Goal: Information Seeking & Learning: Learn about a topic

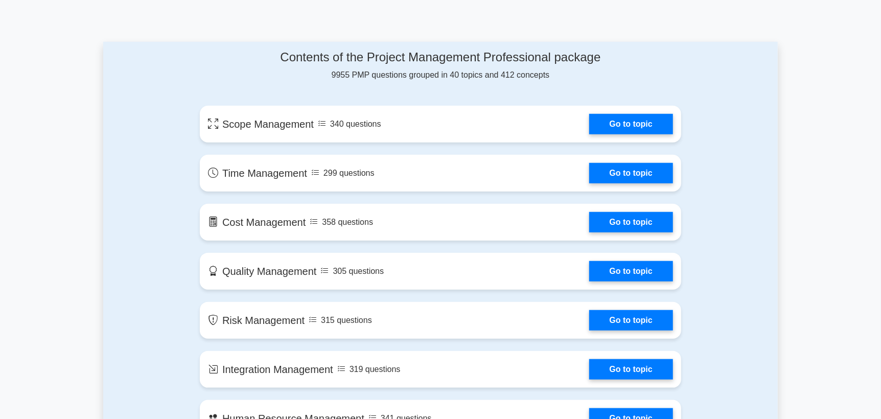
scroll to position [501, 0]
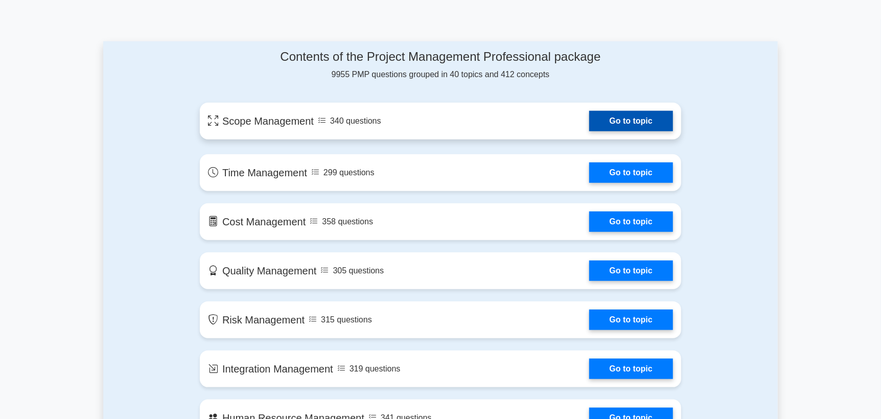
click at [627, 117] on link "Go to topic" at bounding box center [631, 121] width 84 height 20
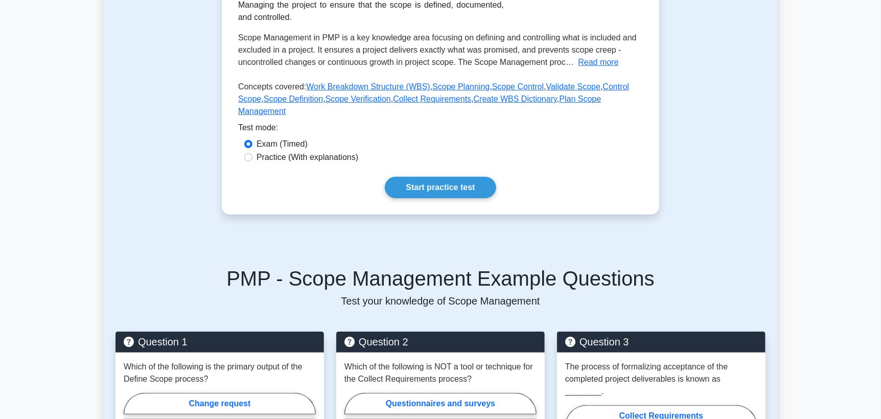
scroll to position [196, 0]
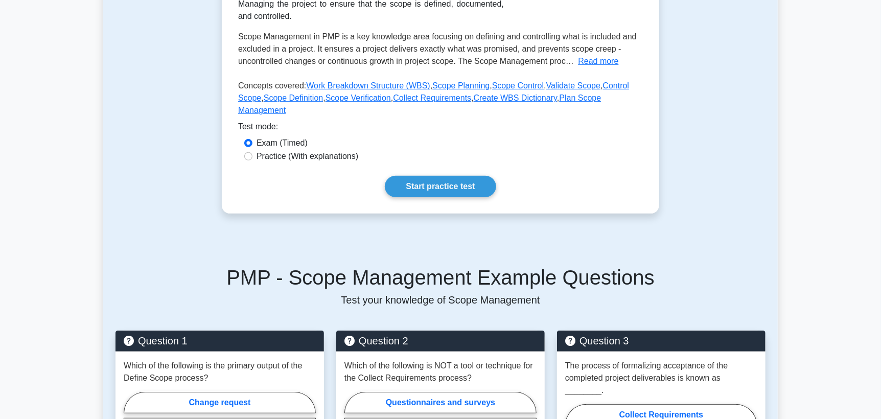
click at [320, 150] on label "Practice (With explanations)" at bounding box center [308, 156] width 102 height 12
click at [253, 152] on input "Practice (With explanations)" at bounding box center [248, 156] width 8 height 8
radio input "true"
click at [447, 176] on link "Start practice test" at bounding box center [440, 186] width 111 height 21
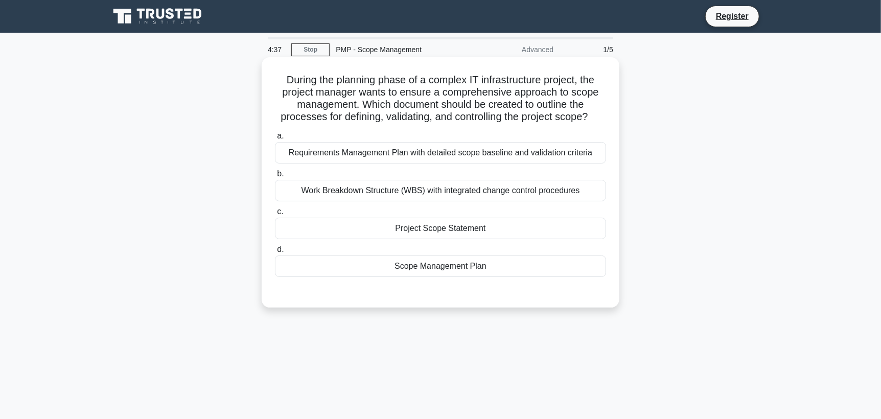
click at [454, 230] on div "Project Scope Statement" at bounding box center [440, 228] width 331 height 21
click at [275, 215] on input "c. Project Scope Statement" at bounding box center [275, 212] width 0 height 7
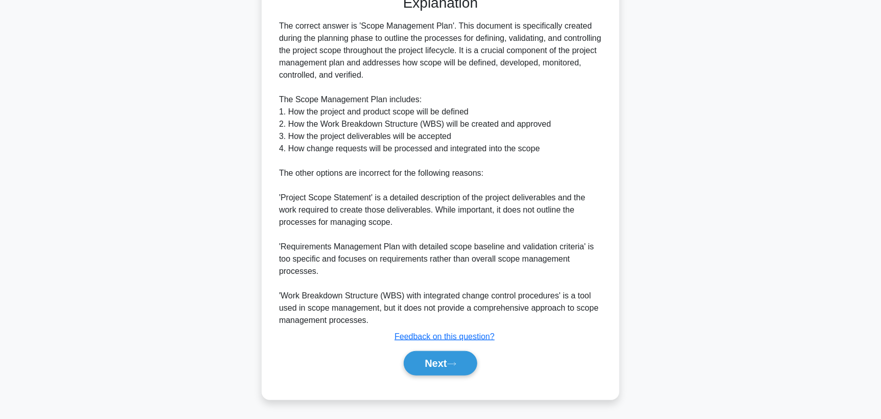
scroll to position [298, 0]
click at [446, 365] on button "Next" at bounding box center [440, 364] width 73 height 25
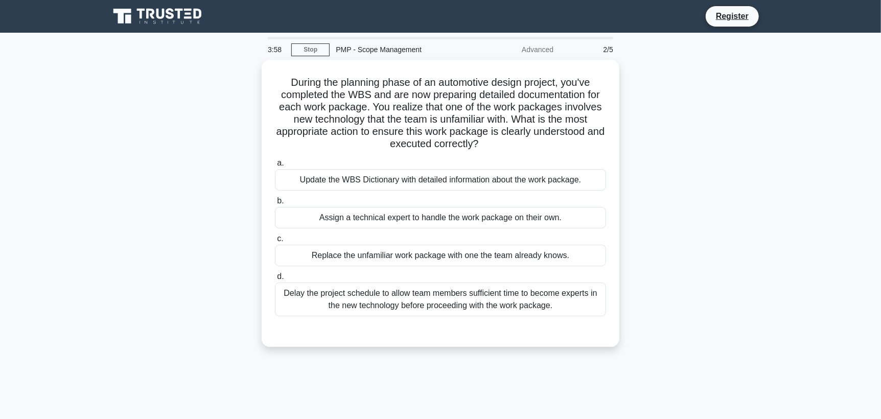
scroll to position [1, 0]
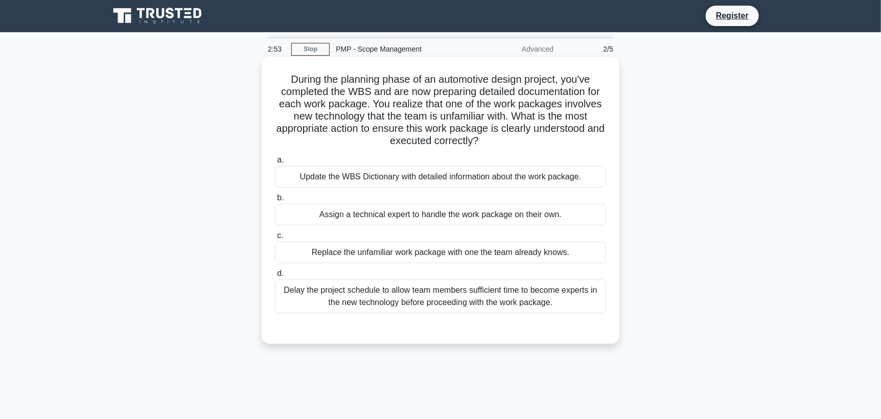
click at [382, 184] on div "Update the WBS Dictionary with detailed information about the work package." at bounding box center [440, 176] width 331 height 21
click at [275, 164] on input "a. Update the WBS Dictionary with detailed information about the work package." at bounding box center [275, 160] width 0 height 7
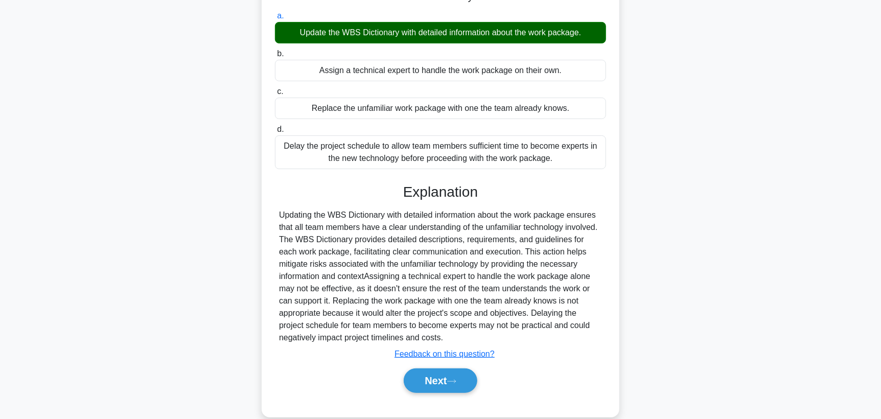
scroll to position [162, 0]
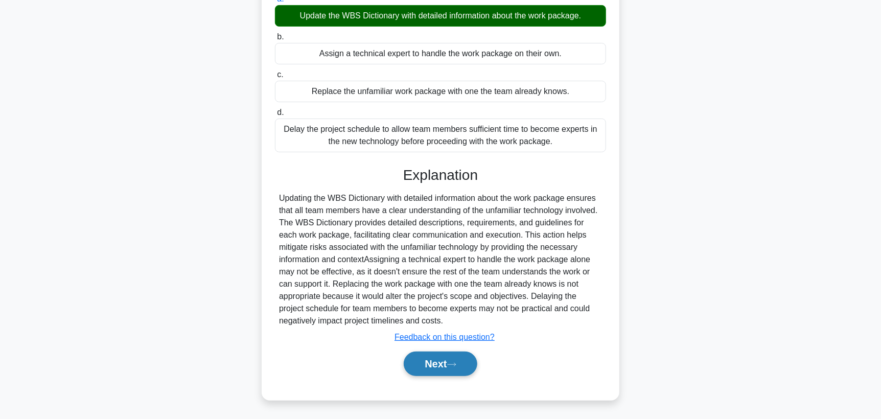
click at [430, 362] on button "Next" at bounding box center [440, 364] width 73 height 25
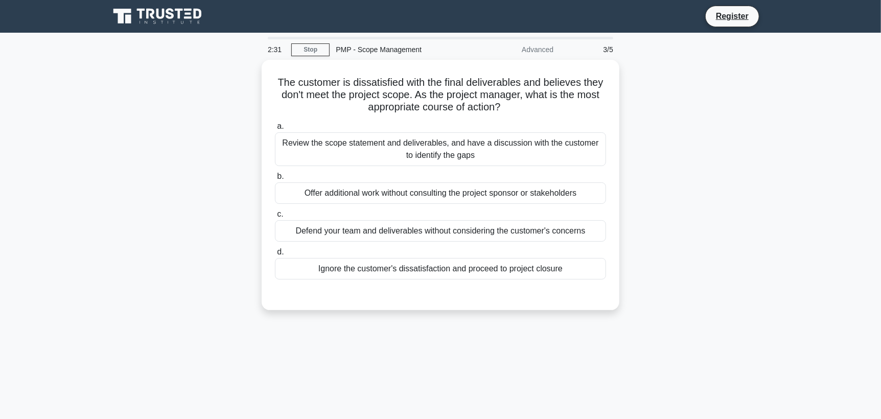
scroll to position [1, 0]
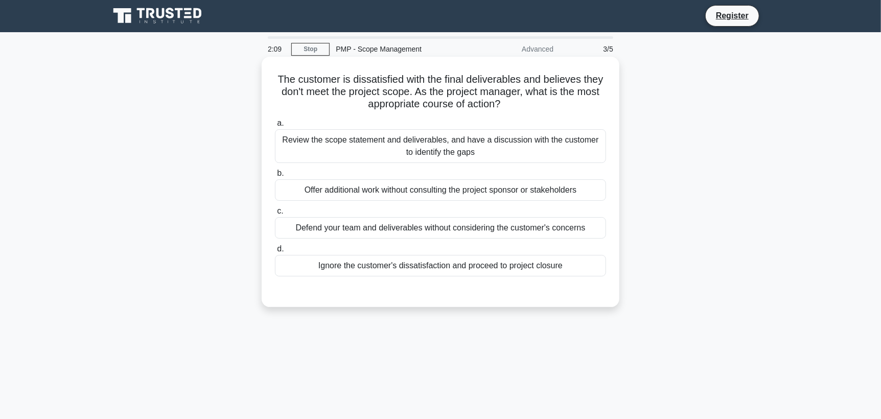
click at [455, 156] on div "Review the scope statement and deliverables, and have a discussion with the cus…" at bounding box center [440, 146] width 331 height 34
click at [275, 127] on input "a. Review the scope statement and deliverables, and have a discussion with the …" at bounding box center [275, 123] width 0 height 7
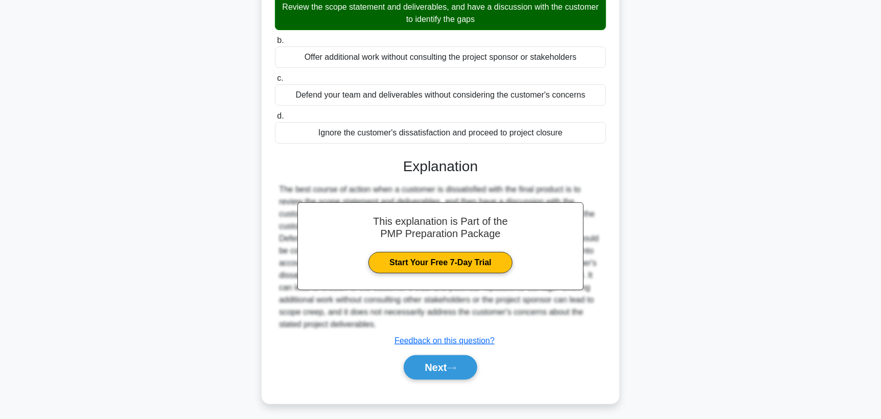
scroll to position [137, 0]
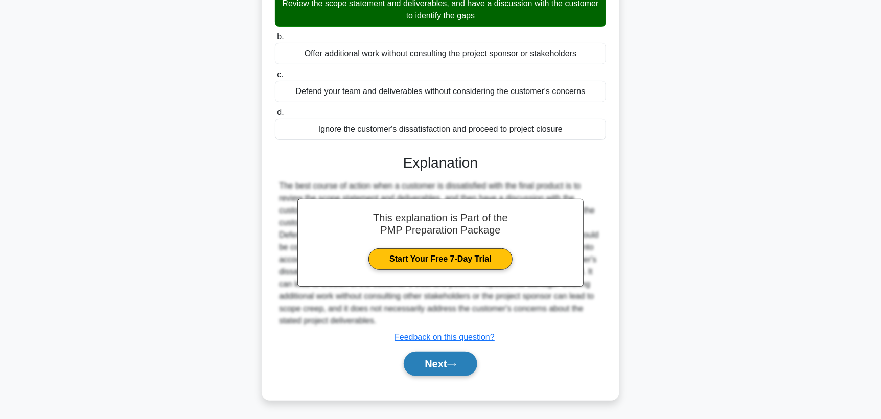
click at [434, 360] on button "Next" at bounding box center [440, 364] width 73 height 25
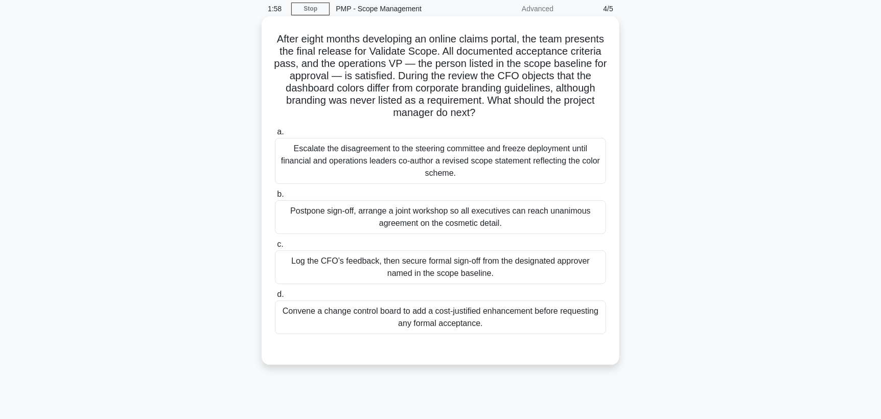
scroll to position [40, 0]
click at [510, 224] on div "Postpone sign-off, arrange a joint workshop so all executives can reach unanimo…" at bounding box center [440, 218] width 331 height 34
click at [275, 198] on input "b. Postpone sign-off, arrange a joint workshop so all executives can reach unan…" at bounding box center [275, 195] width 0 height 7
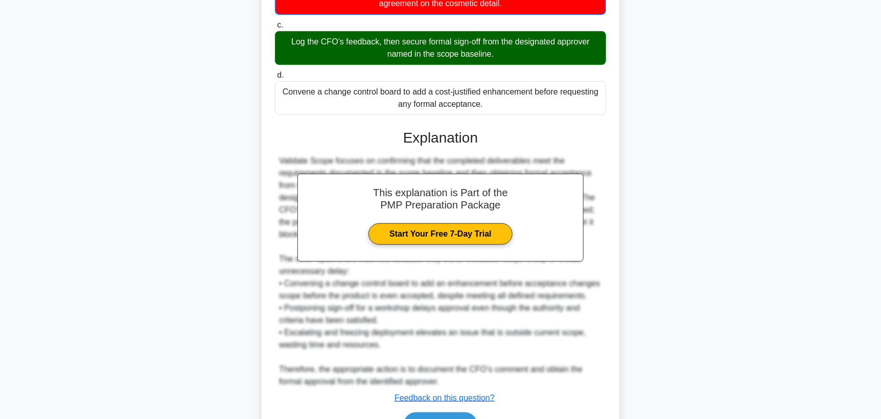
scroll to position [323, 0]
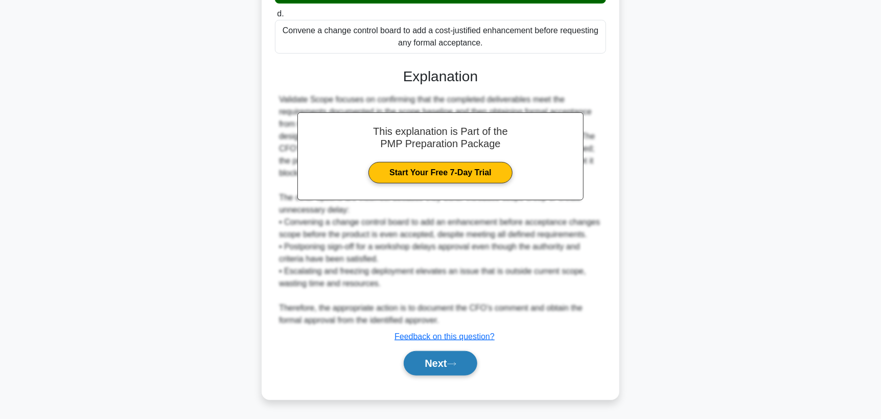
click at [426, 367] on button "Next" at bounding box center [440, 363] width 73 height 25
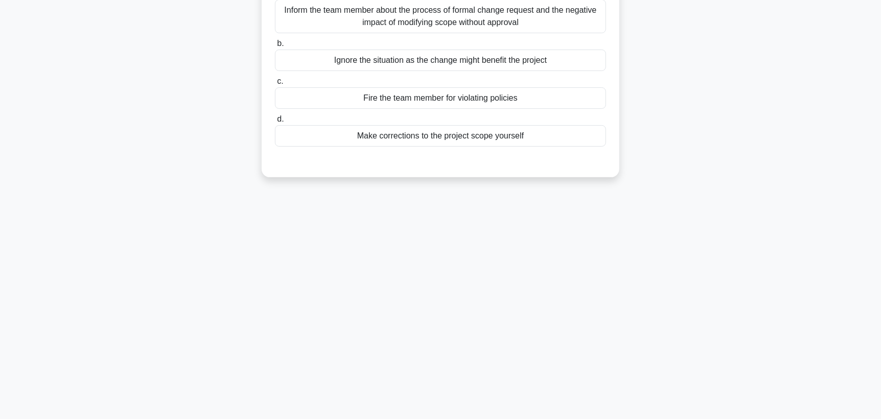
scroll to position [0, 0]
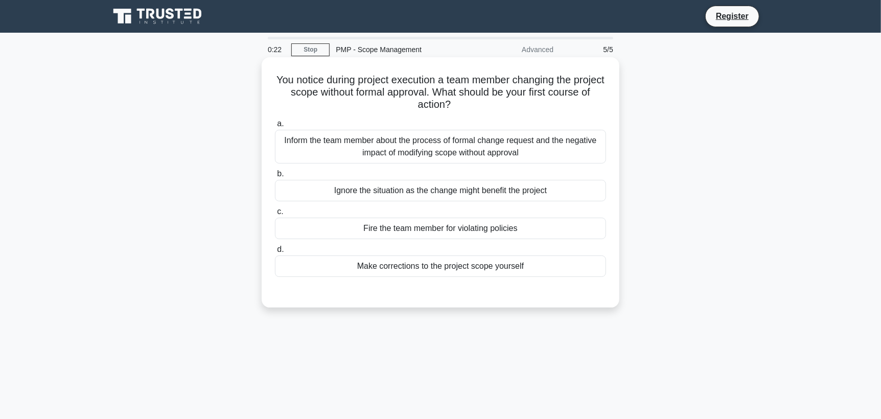
click at [501, 149] on div "Inform the team member about the process of formal change request and the negat…" at bounding box center [440, 147] width 331 height 34
click at [275, 127] on input "a. Inform the team member about the process of formal change request and the ne…" at bounding box center [275, 124] width 0 height 7
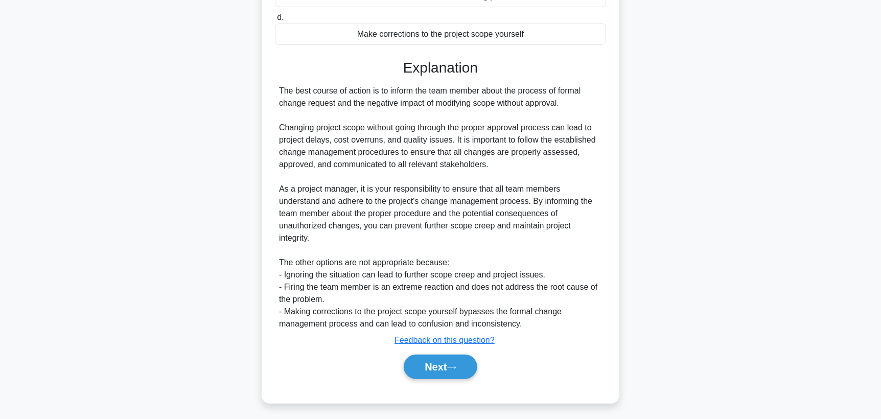
scroll to position [235, 0]
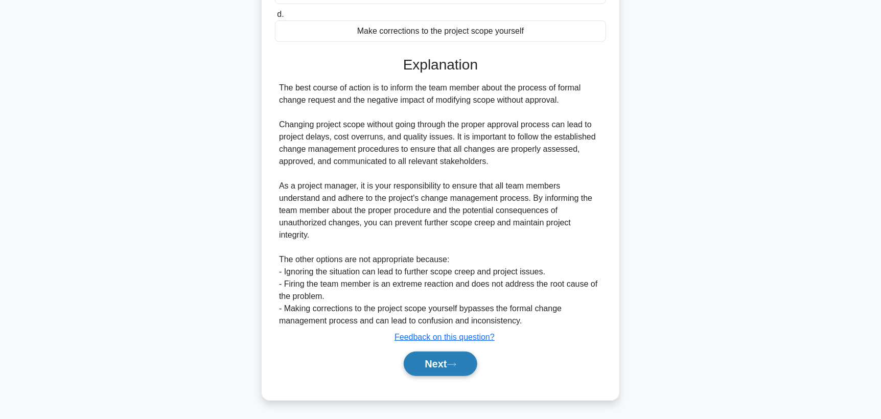
click at [456, 365] on icon at bounding box center [451, 365] width 9 height 6
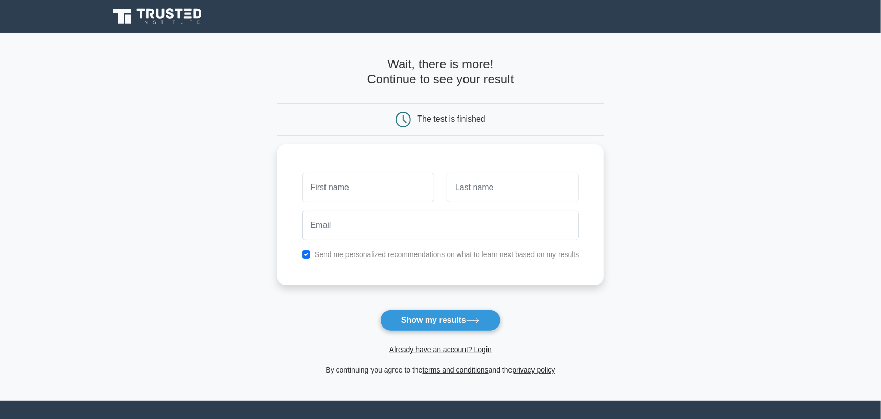
click at [155, 6] on link at bounding box center [158, 16] width 98 height 25
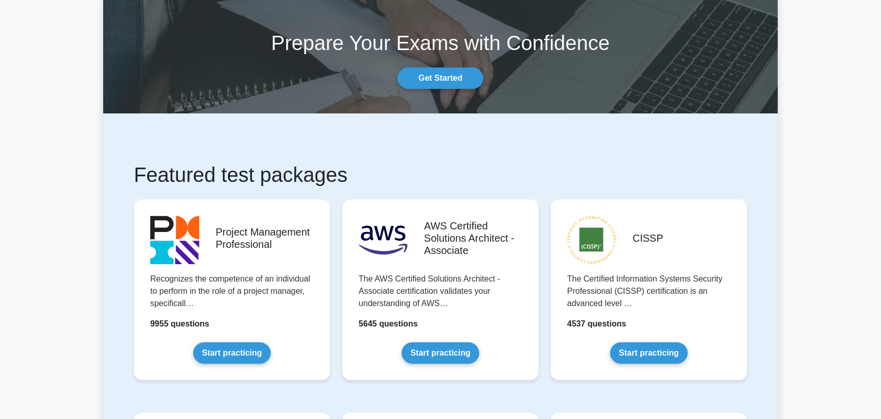
scroll to position [39, 0]
